Goal: Information Seeking & Learning: Learn about a topic

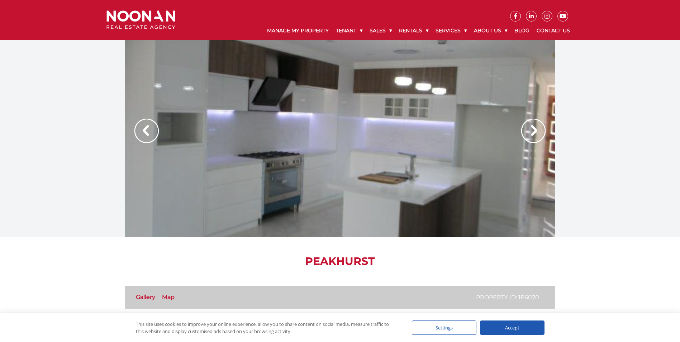
click at [533, 129] on img at bounding box center [533, 131] width 24 height 24
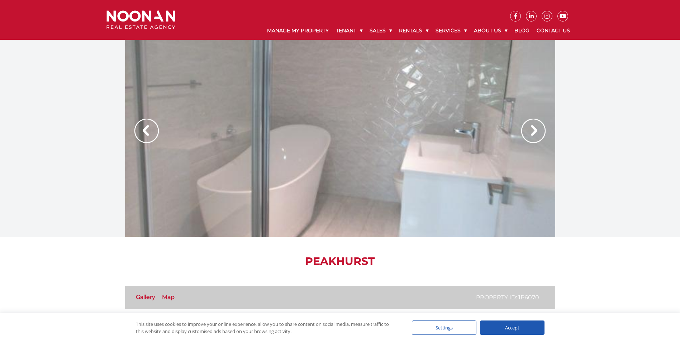
click at [533, 129] on img at bounding box center [533, 131] width 24 height 24
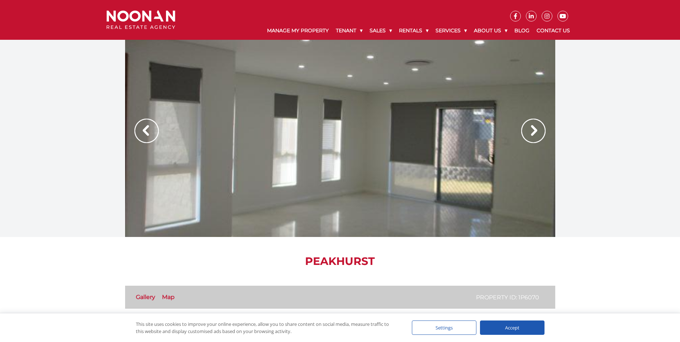
click at [533, 130] on img at bounding box center [533, 131] width 24 height 24
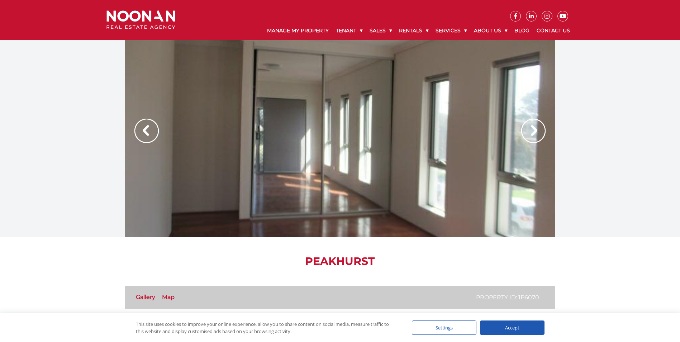
click at [533, 130] on img at bounding box center [533, 131] width 24 height 24
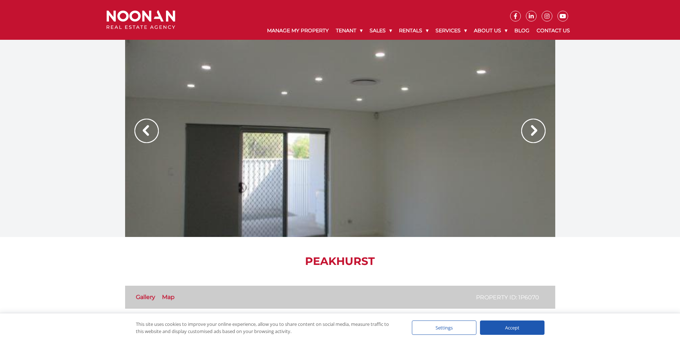
click at [533, 131] on img at bounding box center [533, 131] width 24 height 24
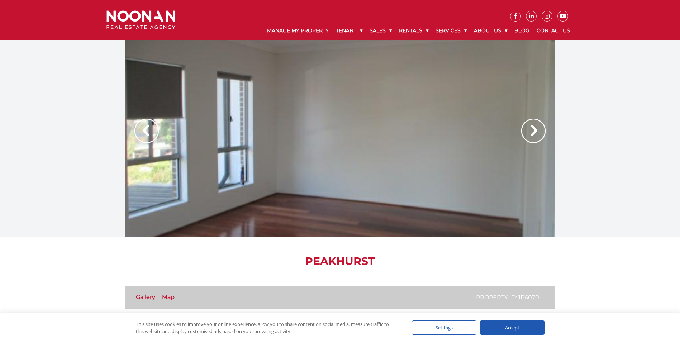
click at [533, 131] on img at bounding box center [533, 131] width 24 height 24
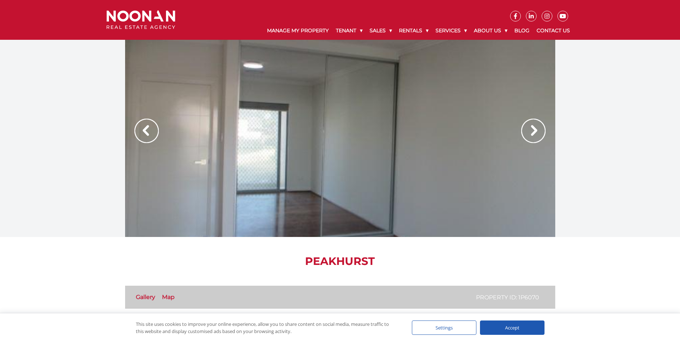
click at [533, 131] on img at bounding box center [533, 131] width 24 height 24
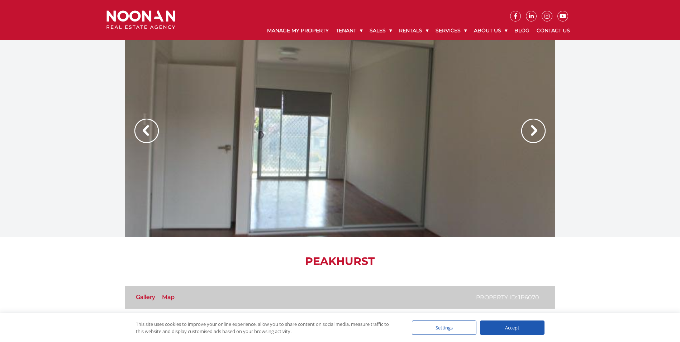
click at [533, 131] on img at bounding box center [533, 131] width 24 height 24
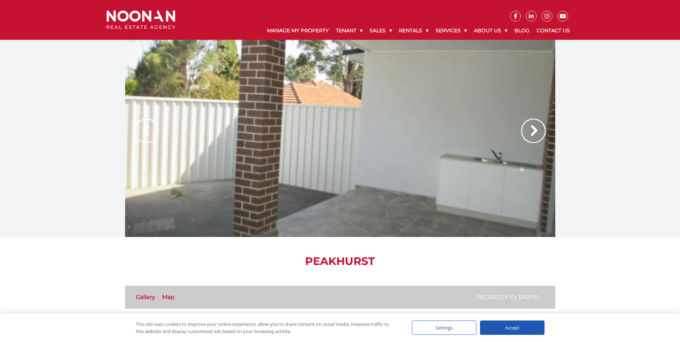
click at [533, 132] on img at bounding box center [533, 131] width 24 height 24
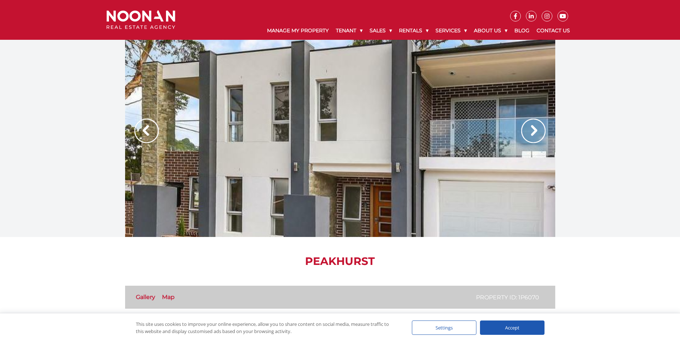
click at [533, 132] on img at bounding box center [533, 131] width 24 height 24
